Goal: Check status: Check status

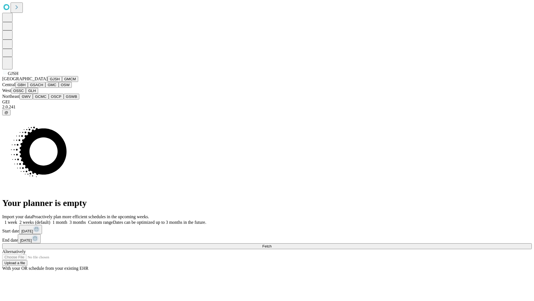
click at [48, 82] on button "GJSH" at bounding box center [55, 79] width 14 height 6
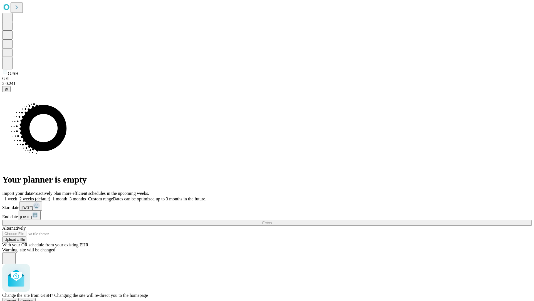
click at [34, 298] on span "Confirm" at bounding box center [27, 300] width 13 height 4
click at [67, 196] on label "1 month" at bounding box center [58, 198] width 17 height 5
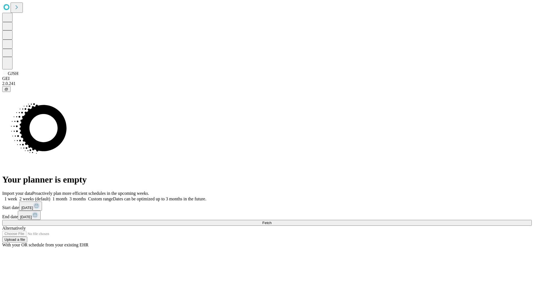
click at [272, 220] on span "Fetch" at bounding box center [266, 222] width 9 height 4
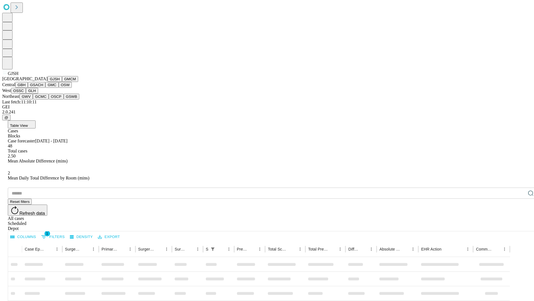
click at [62, 82] on button "GMCM" at bounding box center [70, 79] width 16 height 6
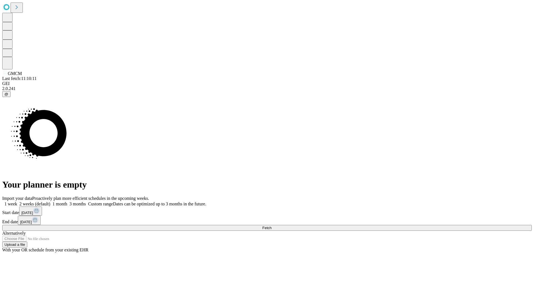
click at [67, 201] on label "1 month" at bounding box center [58, 203] width 17 height 5
click at [272, 225] on span "Fetch" at bounding box center [266, 227] width 9 height 4
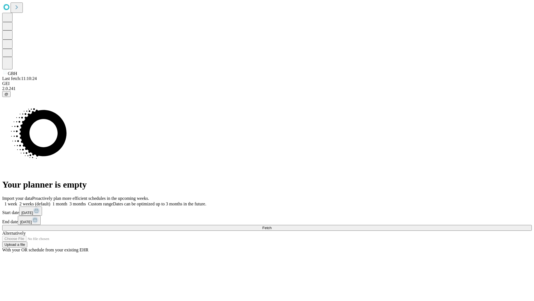
click at [67, 201] on label "1 month" at bounding box center [58, 203] width 17 height 5
click at [272, 225] on span "Fetch" at bounding box center [266, 227] width 9 height 4
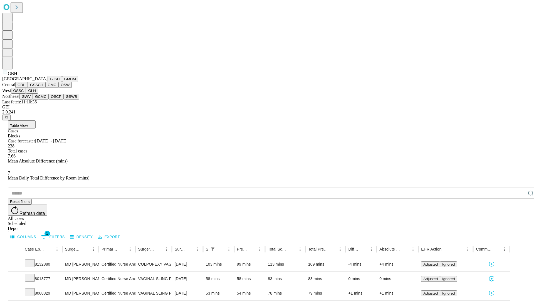
click at [43, 88] on button "GSACH" at bounding box center [37, 85] width 18 height 6
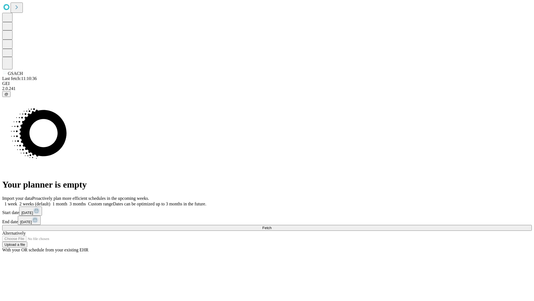
click at [67, 201] on label "1 month" at bounding box center [58, 203] width 17 height 5
click at [272, 225] on span "Fetch" at bounding box center [266, 227] width 9 height 4
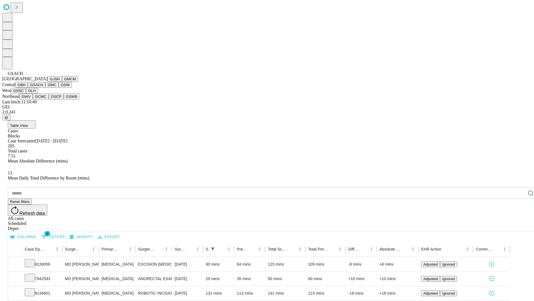
click at [45, 88] on button "GMC" at bounding box center [51, 85] width 13 height 6
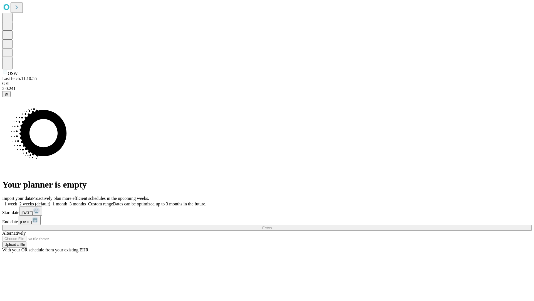
click at [67, 201] on label "1 month" at bounding box center [58, 203] width 17 height 5
click at [272, 225] on span "Fetch" at bounding box center [266, 227] width 9 height 4
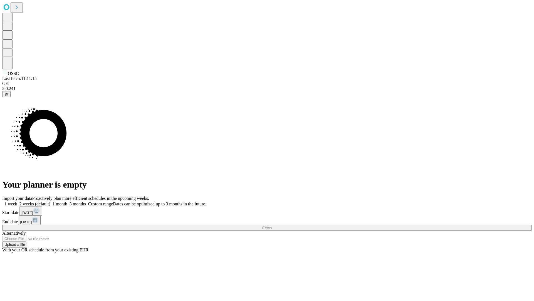
click at [67, 201] on label "1 month" at bounding box center [58, 203] width 17 height 5
click at [272, 225] on span "Fetch" at bounding box center [266, 227] width 9 height 4
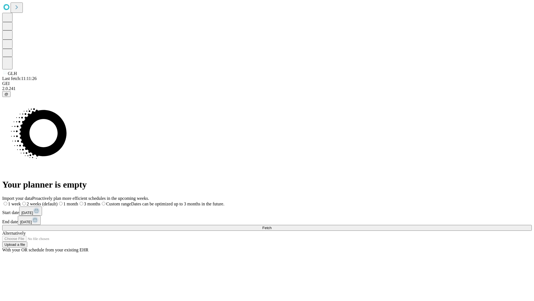
click at [78, 201] on label "1 month" at bounding box center [68, 203] width 21 height 5
click at [272, 225] on span "Fetch" at bounding box center [266, 227] width 9 height 4
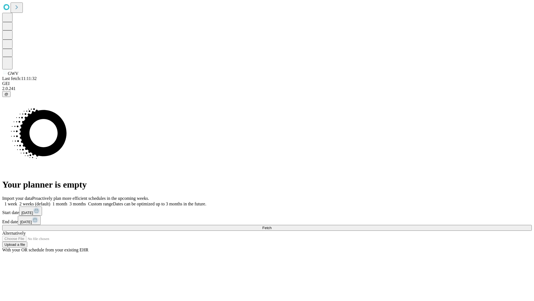
click at [67, 201] on label "1 month" at bounding box center [58, 203] width 17 height 5
click at [272, 225] on span "Fetch" at bounding box center [266, 227] width 9 height 4
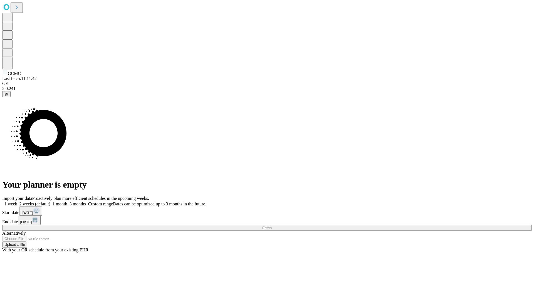
click at [67, 201] on label "1 month" at bounding box center [58, 203] width 17 height 5
click at [272, 225] on span "Fetch" at bounding box center [266, 227] width 9 height 4
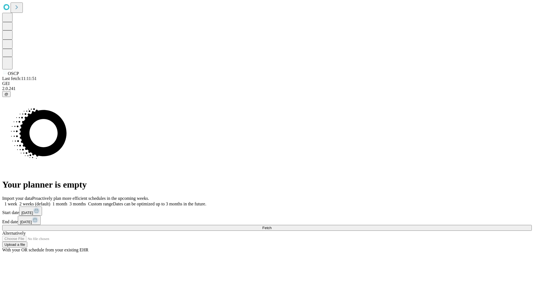
click at [67, 201] on label "1 month" at bounding box center [58, 203] width 17 height 5
click at [272, 225] on span "Fetch" at bounding box center [266, 227] width 9 height 4
